Goal: Task Accomplishment & Management: Manage account settings

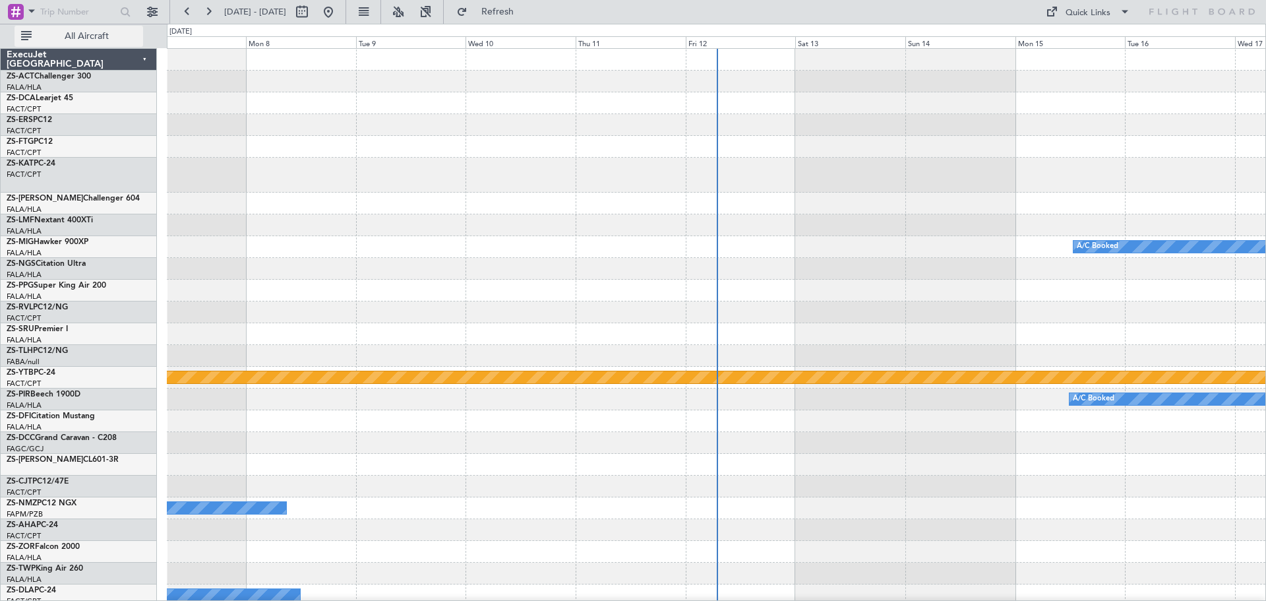
click at [76, 34] on span "All Aircraft" at bounding box center [86, 36] width 105 height 9
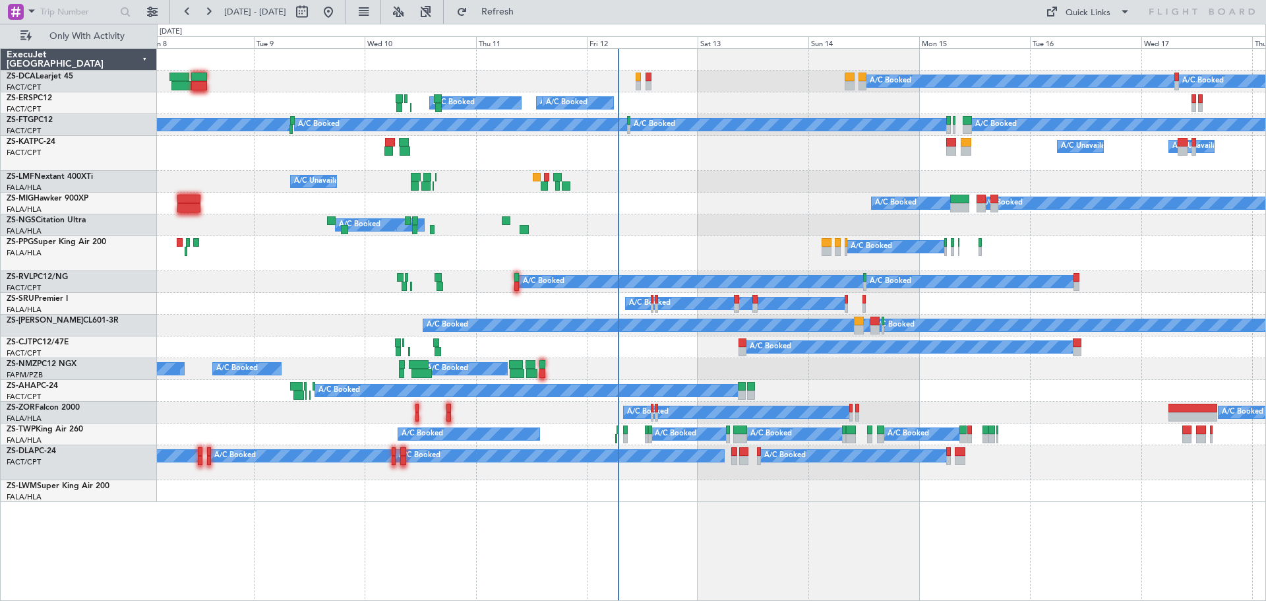
click at [819, 390] on div "A/C Booked A/C Booked A/C Booked A/C Booked A/C Booked A/C Booked A/C Booked A/…" at bounding box center [711, 275] width 1108 height 453
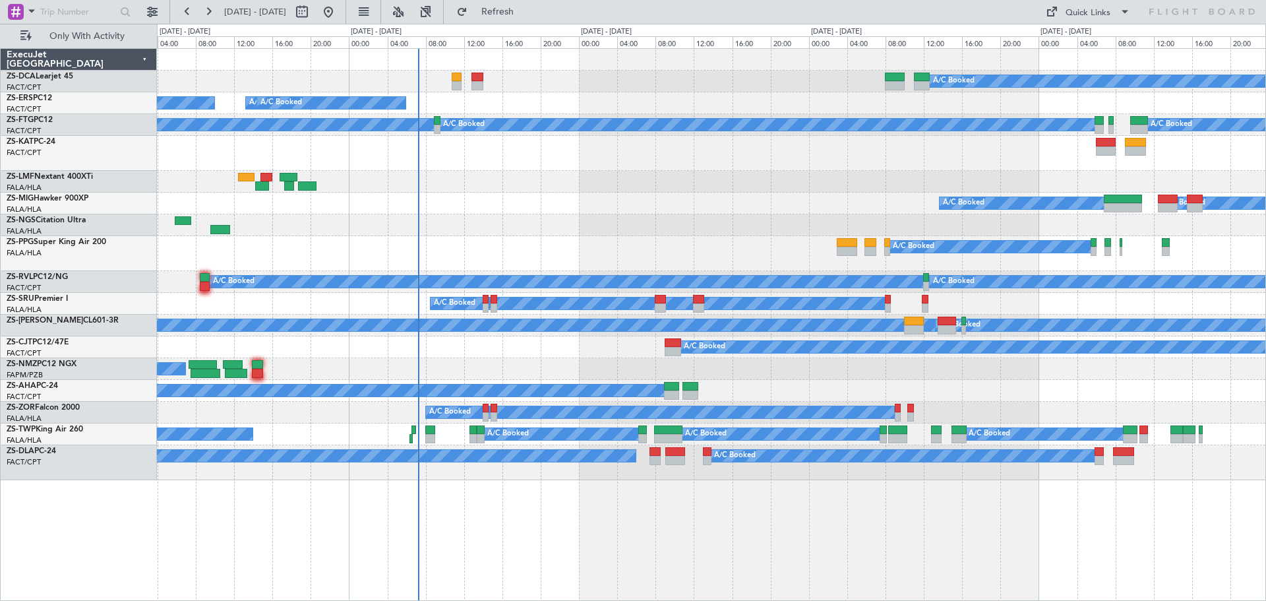
click at [779, 259] on div "A/C Booked A/C Booked A/C Booked" at bounding box center [711, 253] width 1108 height 35
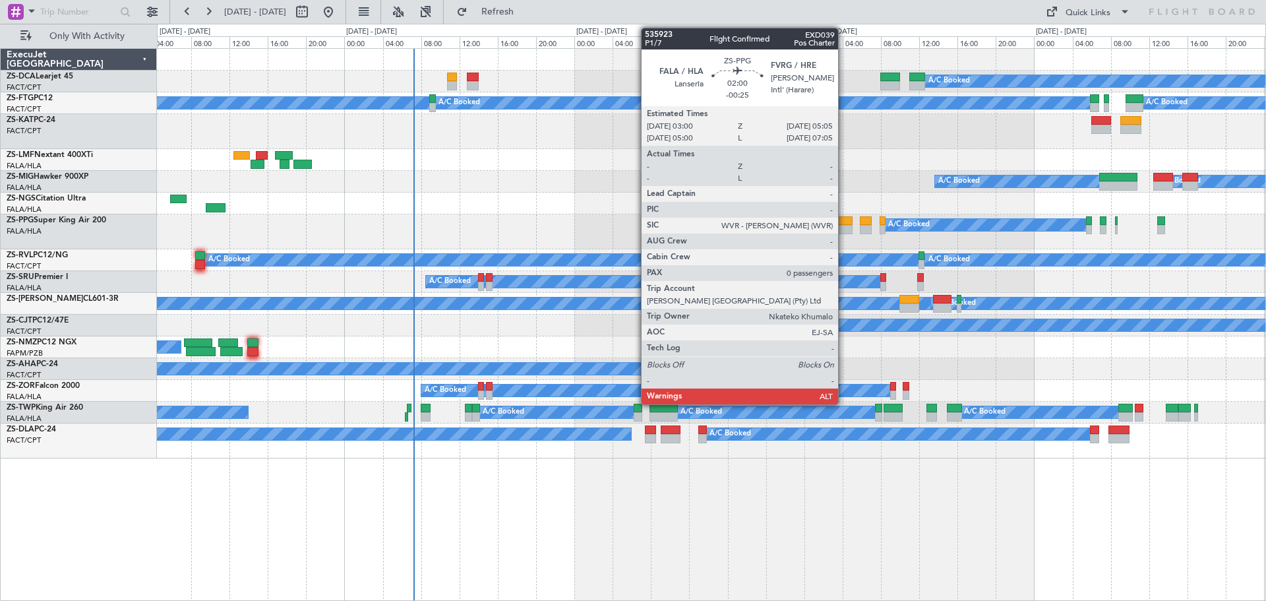
click at [844, 230] on div at bounding box center [842, 229] width 20 height 9
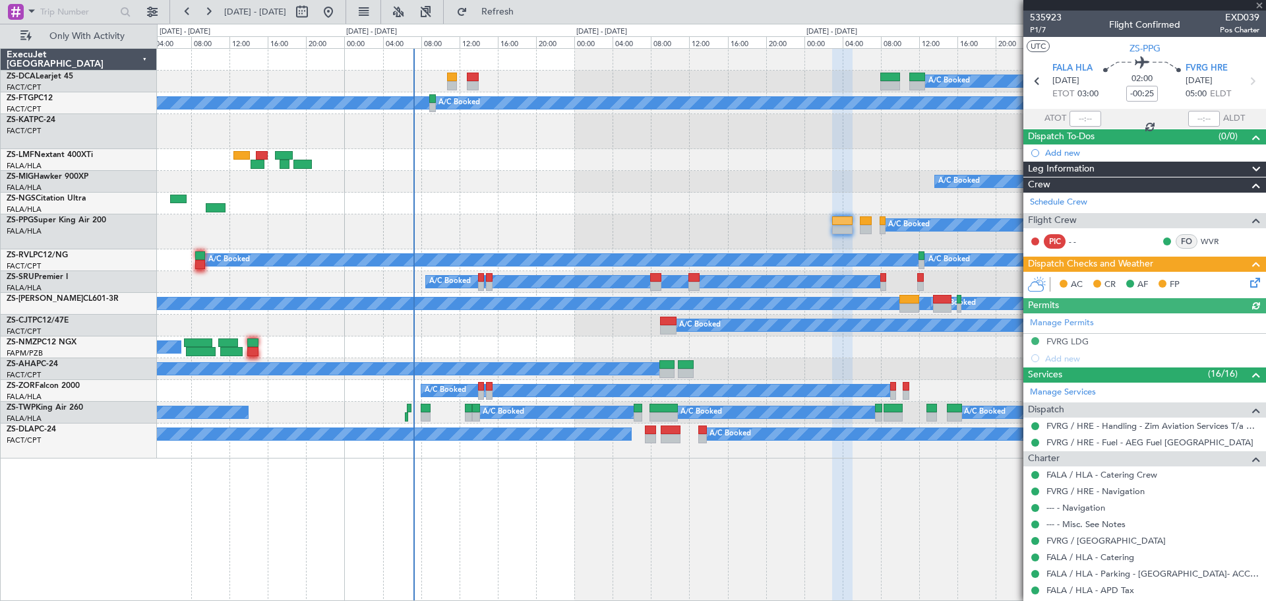
click at [1054, 341] on div "Manage Permits FVRG LDG Add new" at bounding box center [1144, 339] width 243 height 53
click at [1062, 343] on div "FVRG LDG" at bounding box center [1067, 341] width 42 height 11
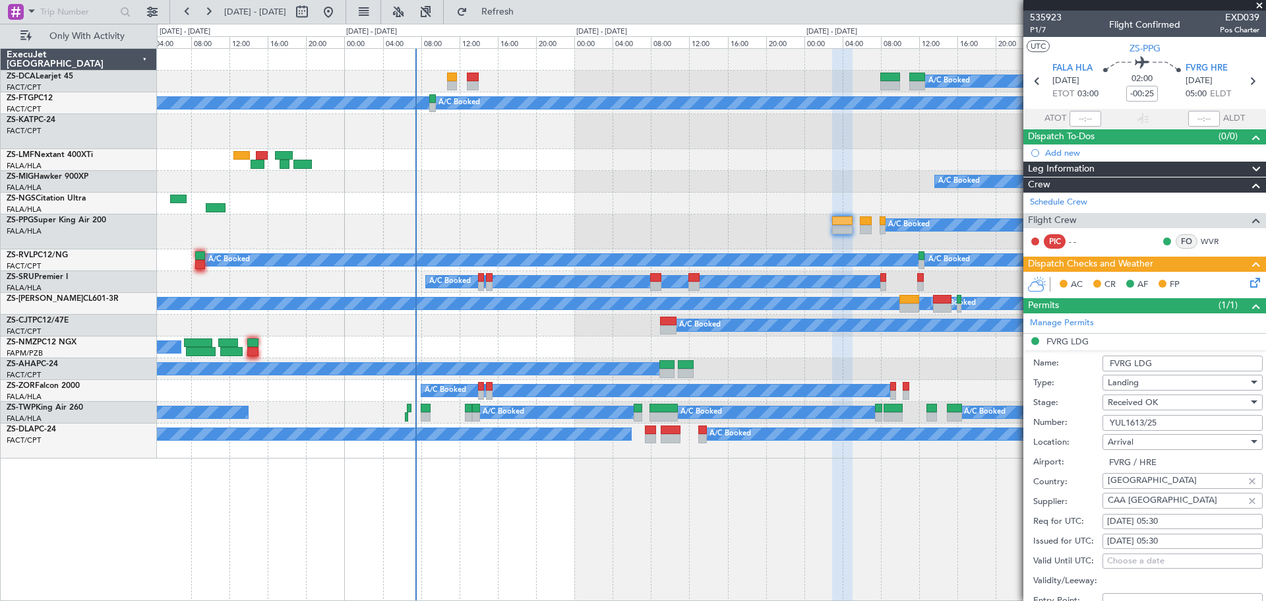
click at [1262, 5] on span at bounding box center [1259, 6] width 13 height 12
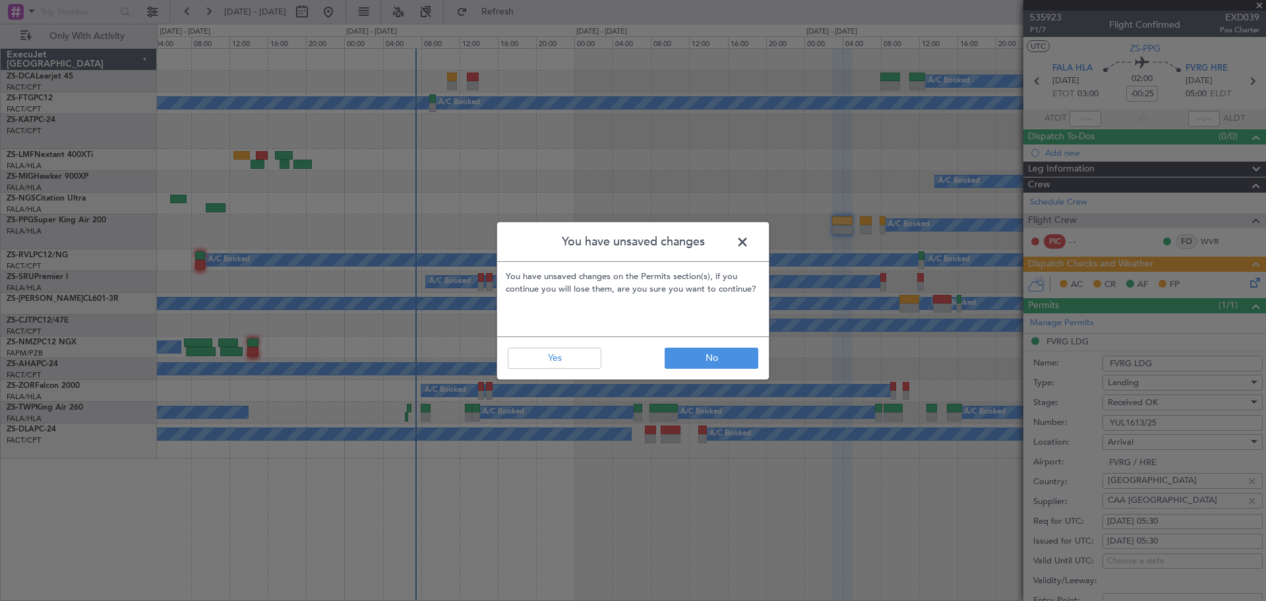
click at [749, 245] on span at bounding box center [749, 245] width 0 height 26
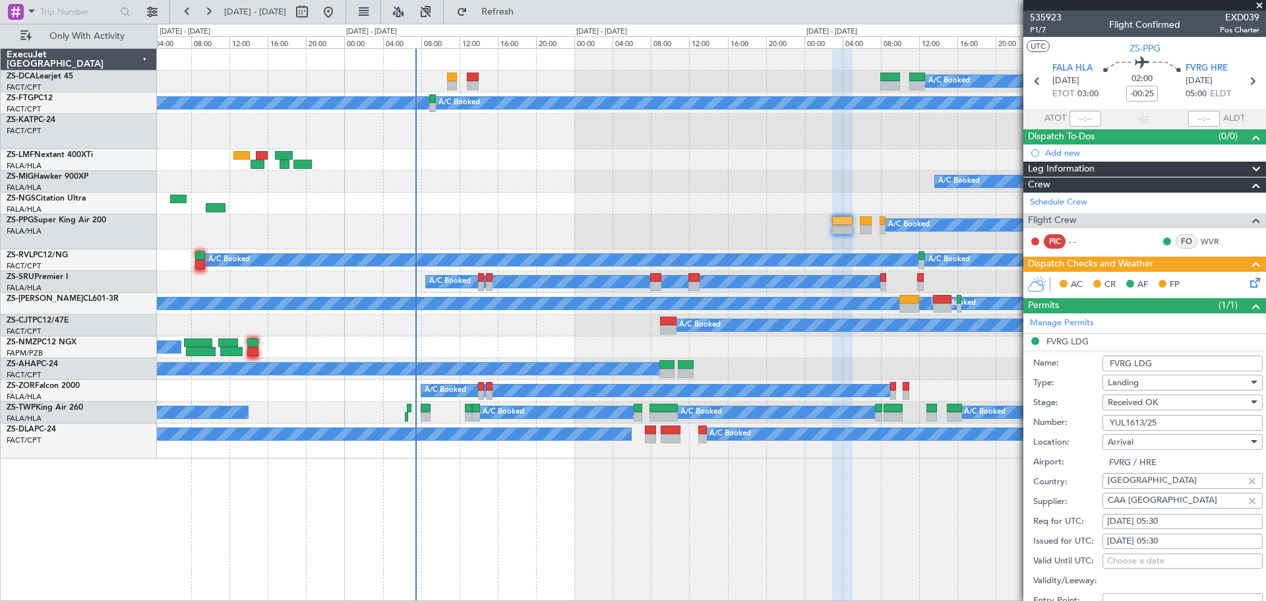
click at [1261, 7] on span at bounding box center [1259, 6] width 13 height 12
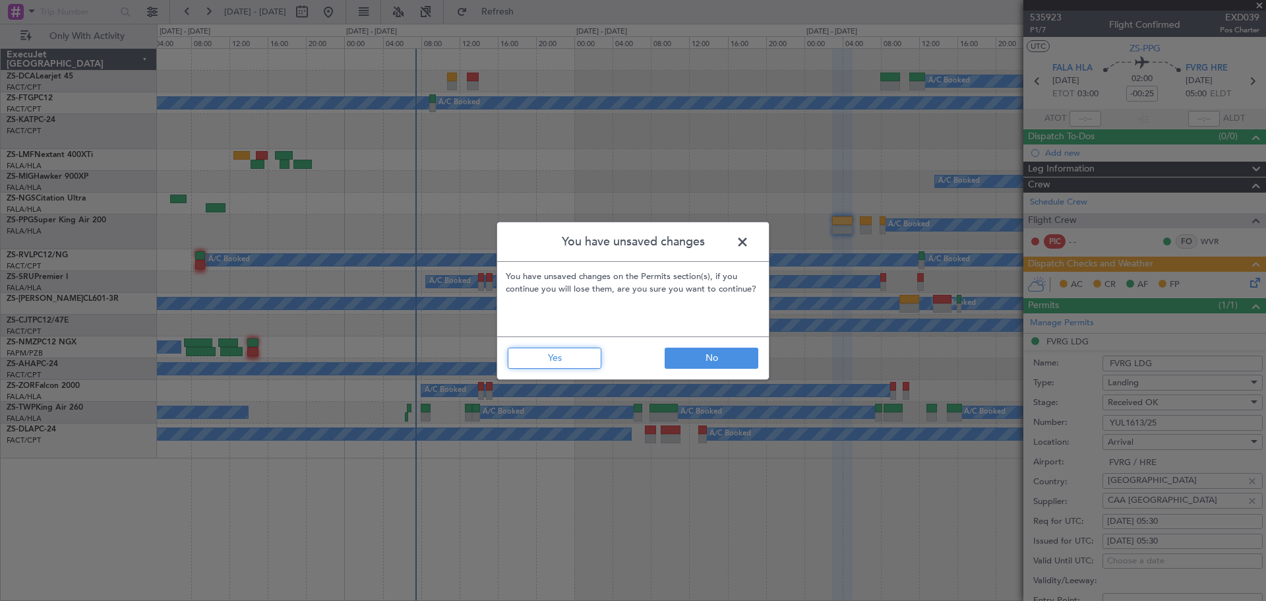
click at [593, 362] on button "Yes" at bounding box center [555, 357] width 94 height 21
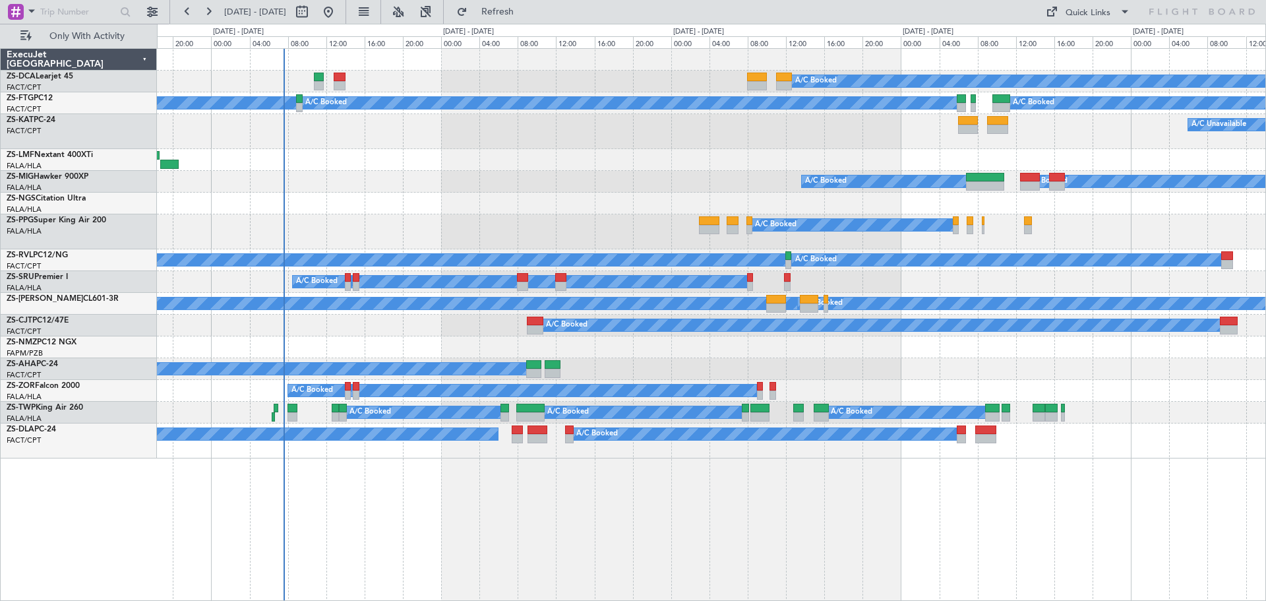
click at [543, 196] on div at bounding box center [711, 204] width 1108 height 22
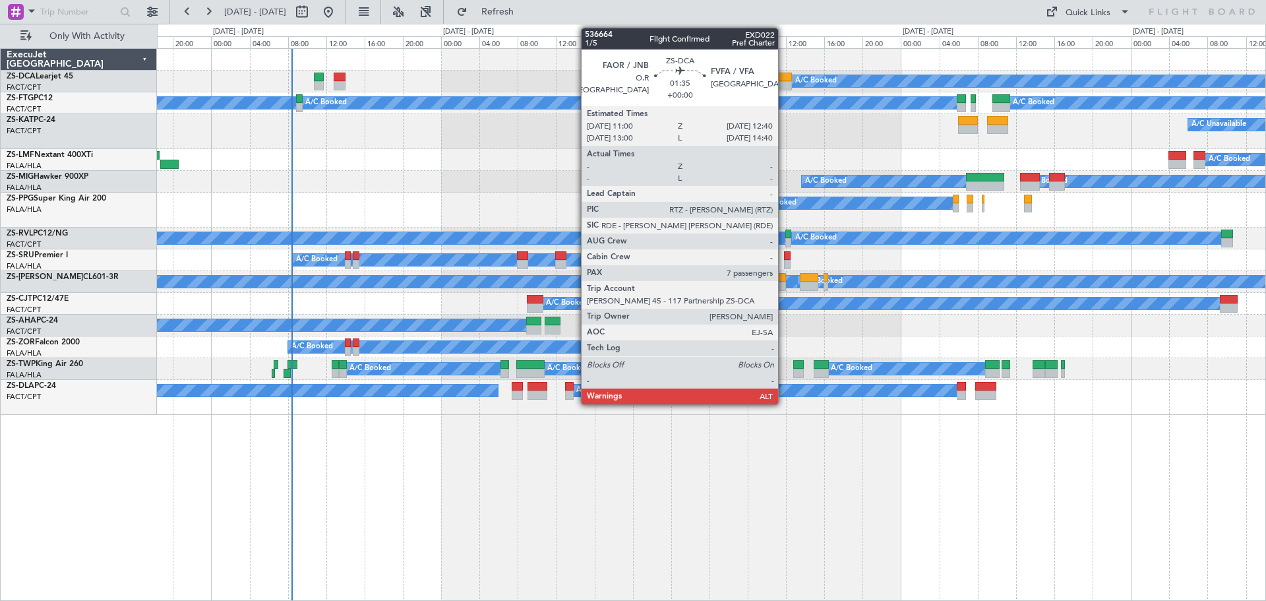
click at [784, 78] on div at bounding box center [784, 77] width 16 height 9
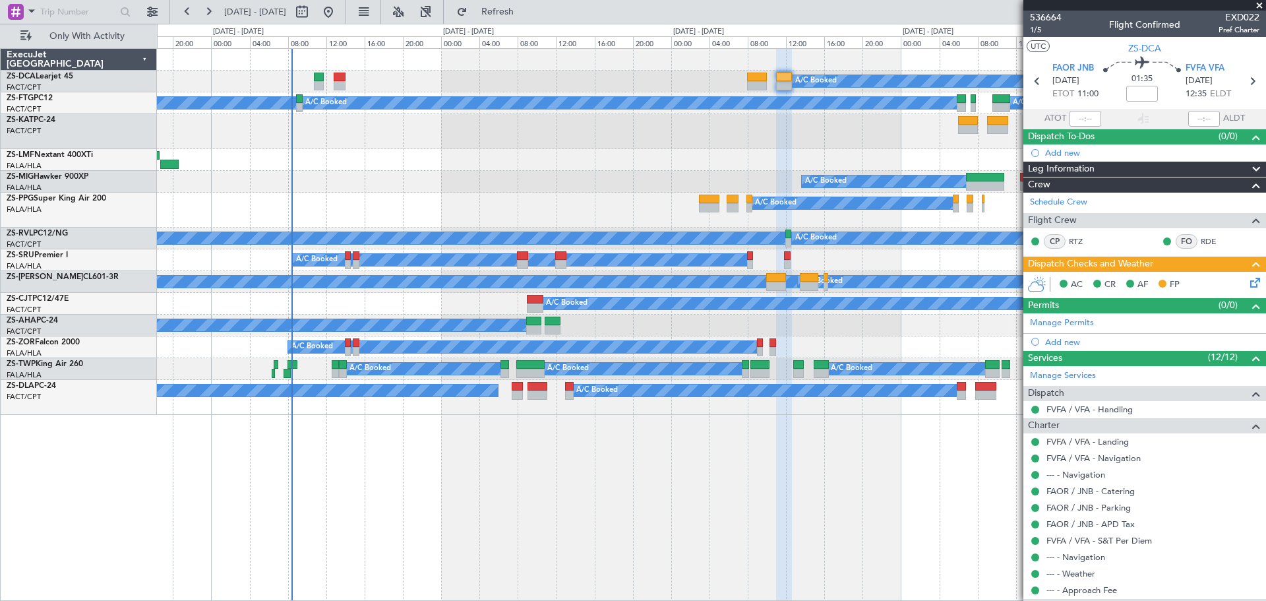
click at [1258, 3] on span at bounding box center [1259, 6] width 13 height 12
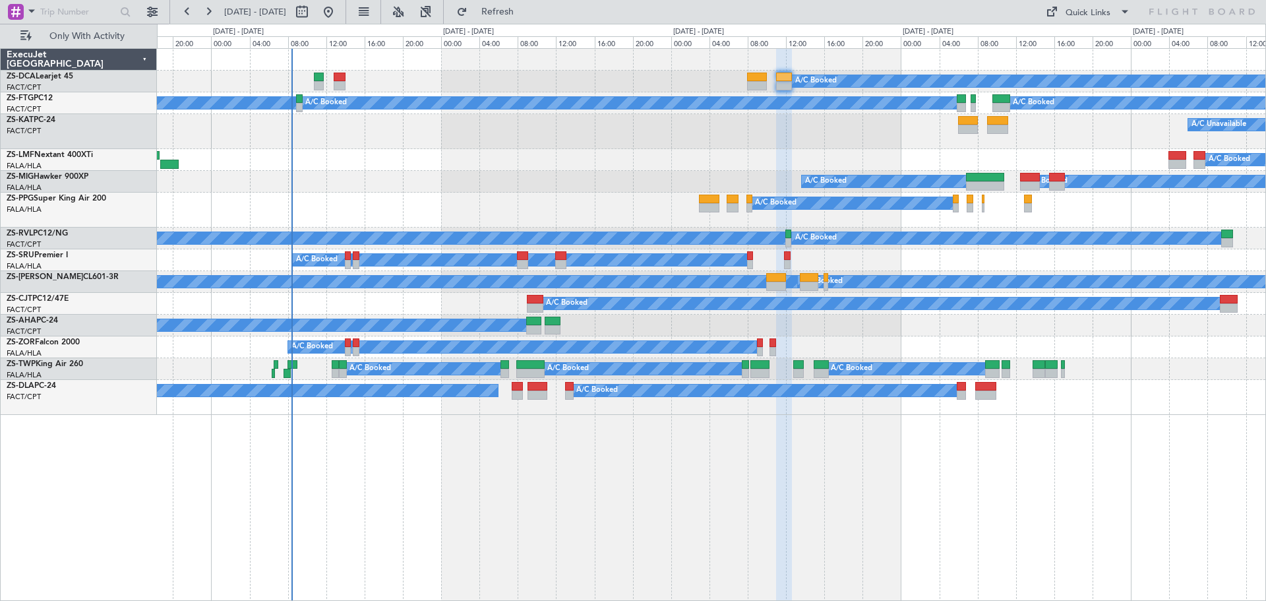
type input "0"
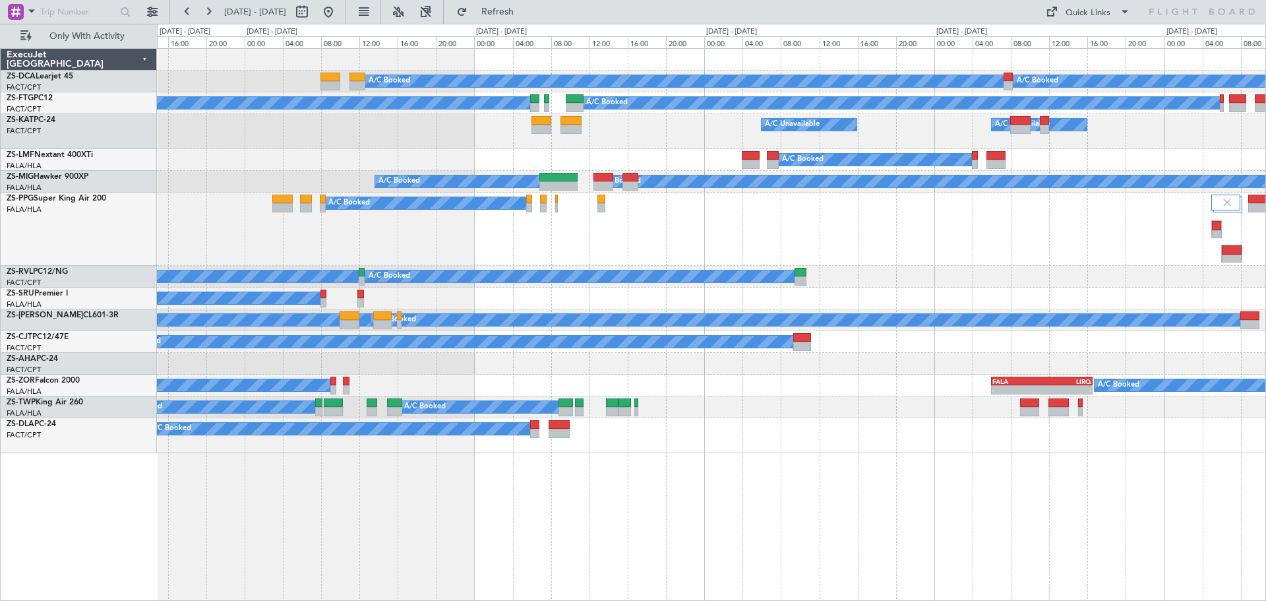
click at [674, 523] on div "A/C Booked A/C Booked A/C Booked A/C Booked A/C Unavailable A/C Unavailable A/C…" at bounding box center [711, 324] width 1109 height 552
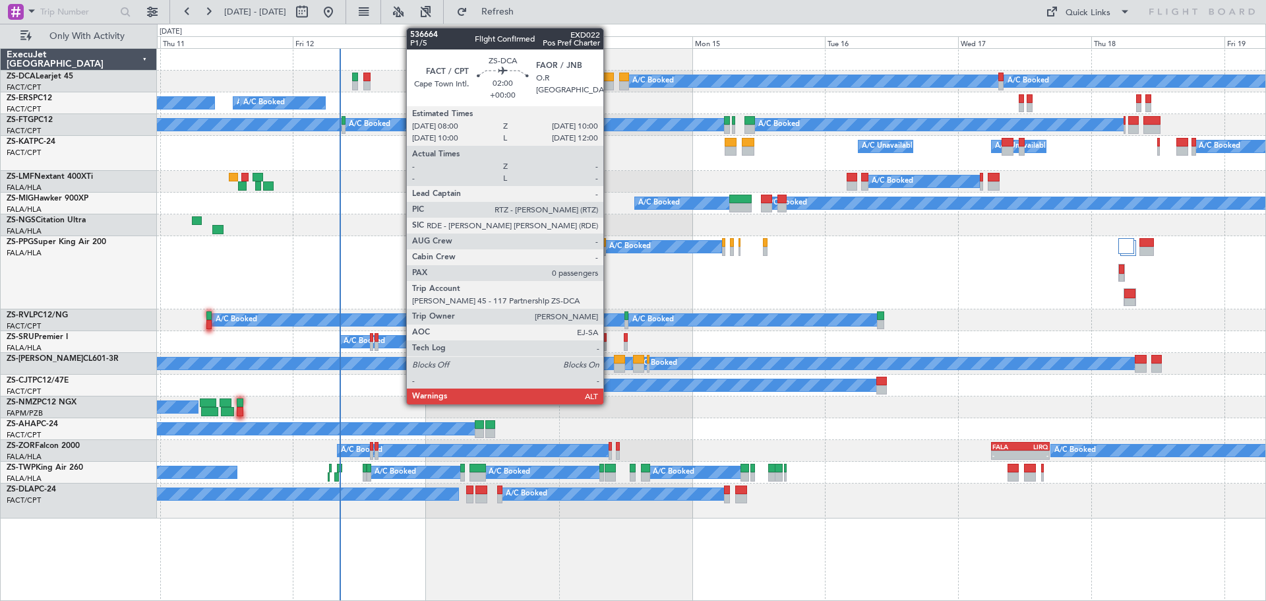
click at [609, 81] on div at bounding box center [608, 85] width 11 height 9
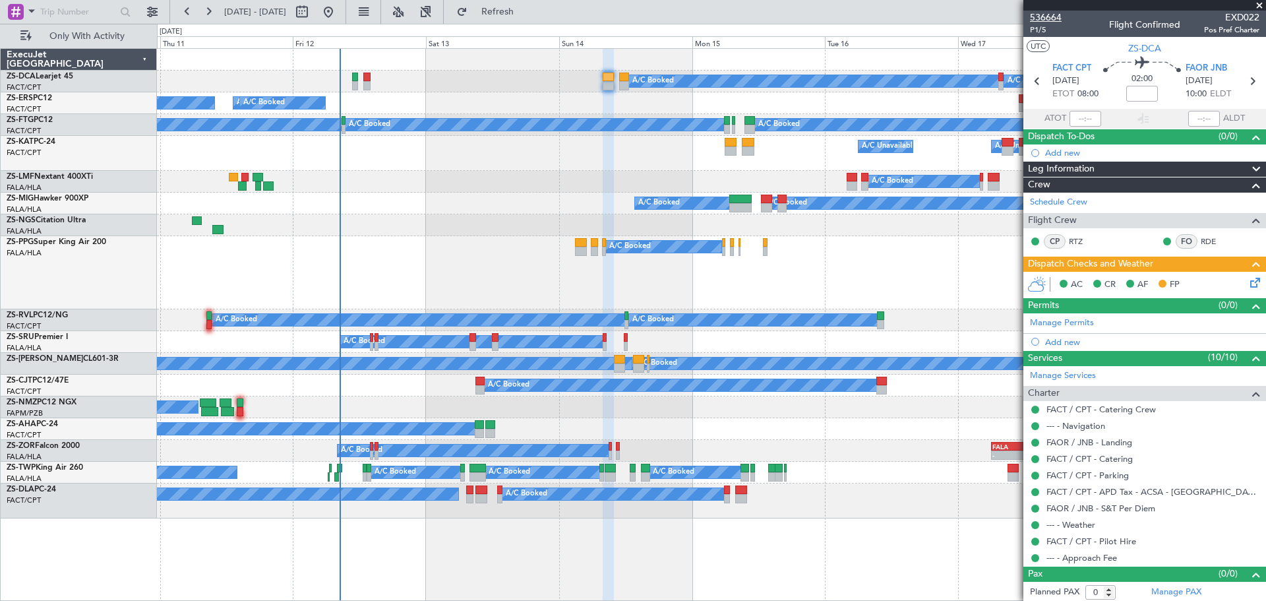
click at [1049, 17] on span "536664" at bounding box center [1046, 18] width 32 height 14
click at [1259, 6] on span at bounding box center [1259, 6] width 13 height 12
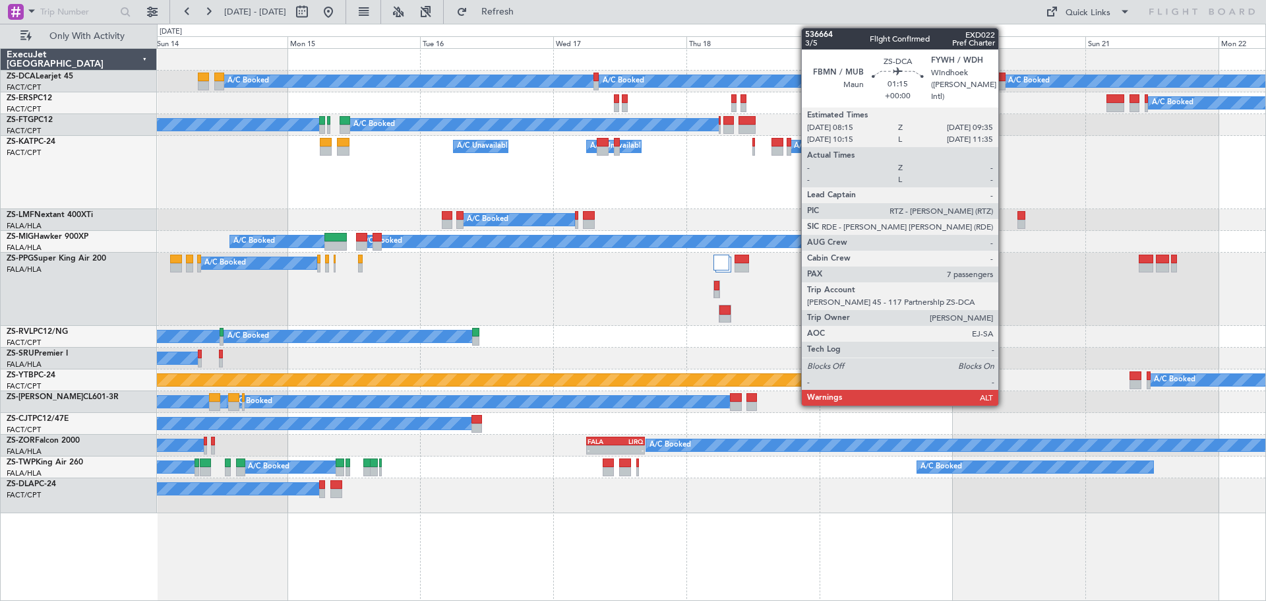
click at [1004, 82] on div at bounding box center [1001, 85] width 8 height 9
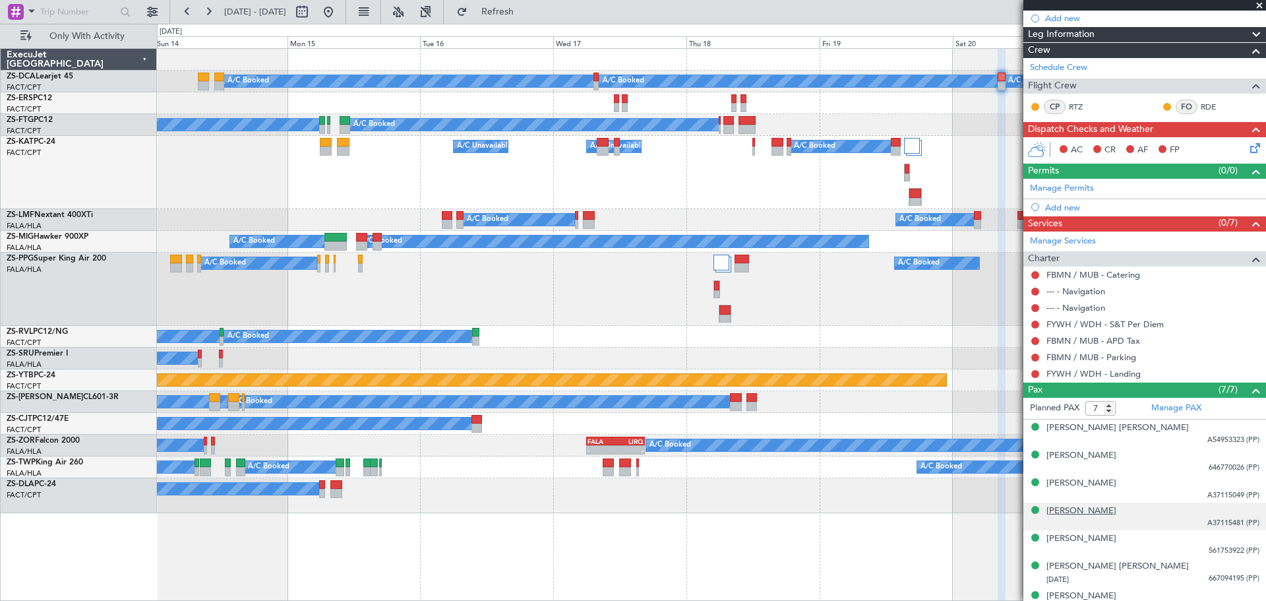
scroll to position [148, 0]
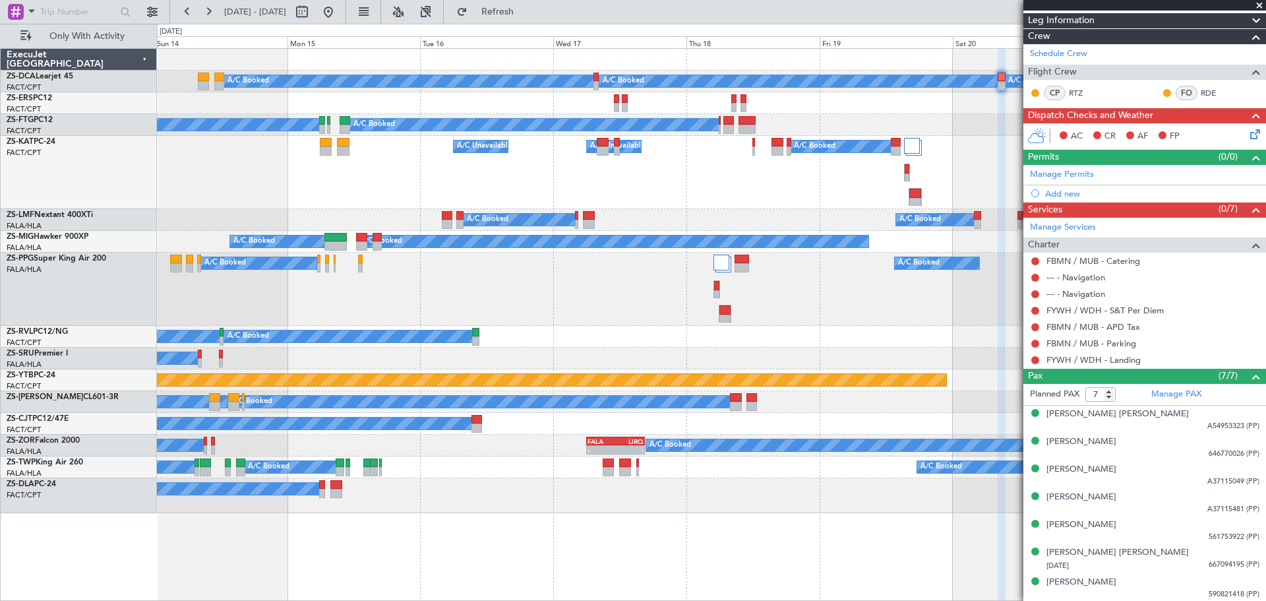
click at [1257, 6] on span at bounding box center [1259, 6] width 13 height 12
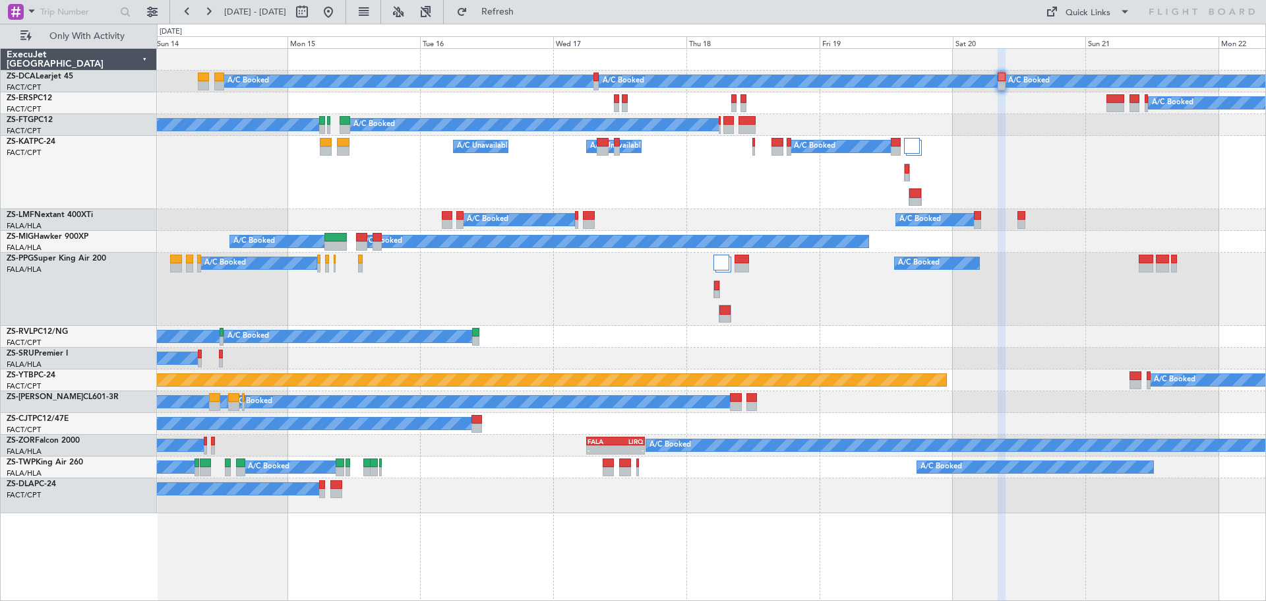
type input "0"
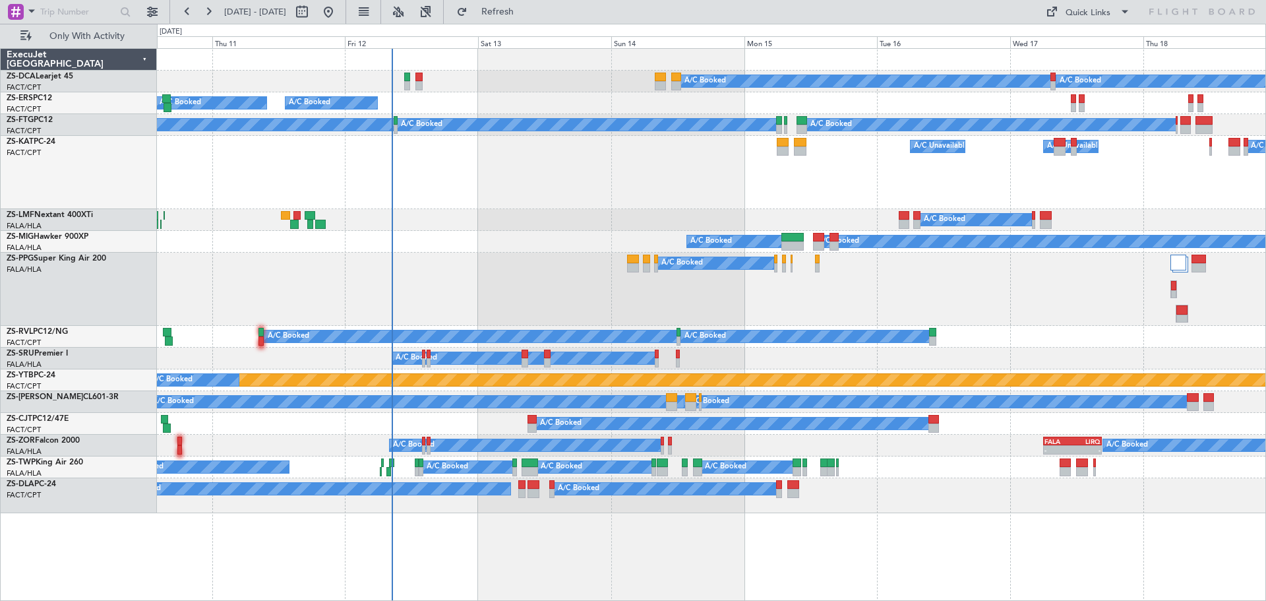
click at [868, 329] on div "A/C Booked A/C Booked A/C Booked A/C Booked A/C Booked A/C Booked A/C Booked A/…" at bounding box center [711, 281] width 1108 height 464
